Goal: Task Accomplishment & Management: Manage account settings

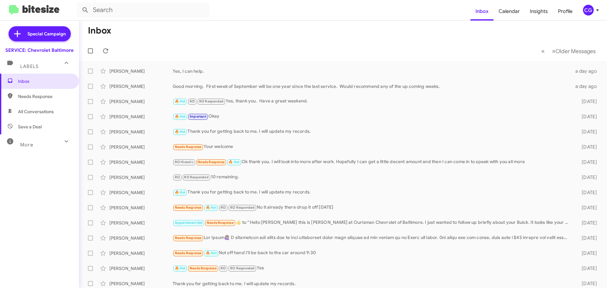
drag, startPoint x: 200, startPoint y: 45, endPoint x: 189, endPoint y: 53, distance: 14.2
click at [199, 45] on mat-toolbar-row "« Previous » Next Older Messages" at bounding box center [343, 51] width 528 height 20
click at [154, 44] on mat-toolbar-row "« Previous » Next Older Messages" at bounding box center [343, 51] width 528 height 20
click at [581, 13] on button "CG" at bounding box center [589, 10] width 22 height 11
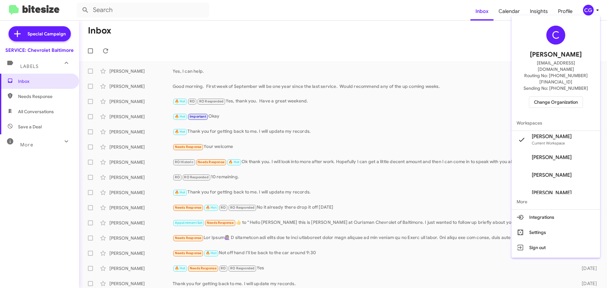
click at [577, 97] on span "Change Organization" at bounding box center [556, 102] width 44 height 11
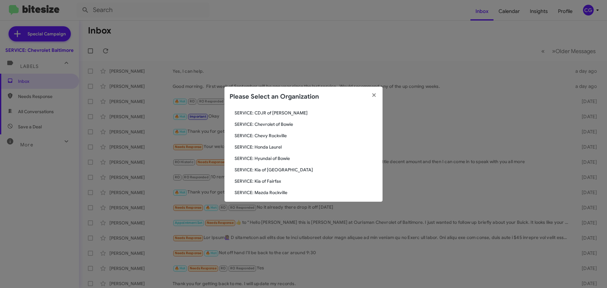
scroll to position [117, 0]
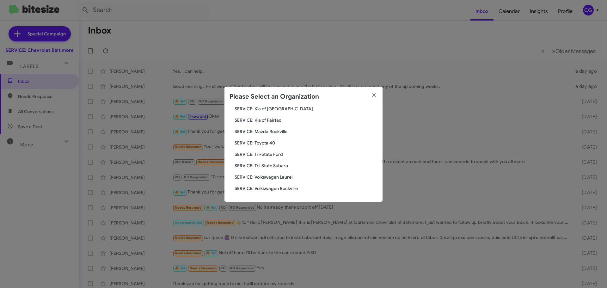
click at [269, 146] on div "Search SERVICE: Chevrolet Baltimore Current Org SERVICE: CDJR Baltimore SERVICE…" at bounding box center [304, 154] width 158 height 95
click at [269, 143] on span "SERVICE: Toyota 40" at bounding box center [306, 143] width 143 height 6
